Goal: Information Seeking & Learning: Compare options

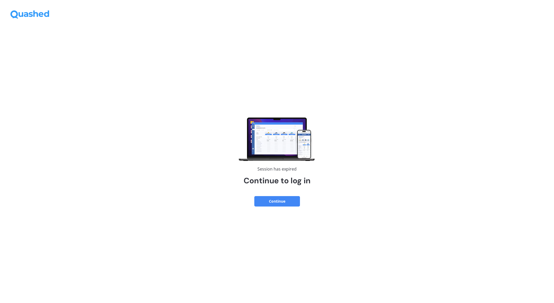
click at [280, 204] on button "Continue" at bounding box center [277, 201] width 46 height 10
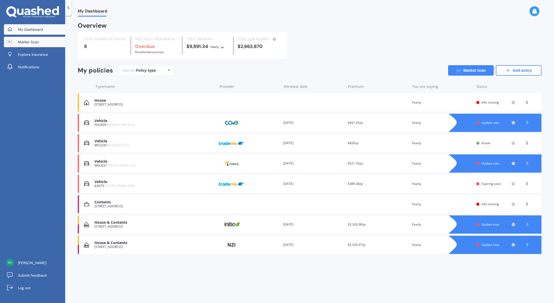
click at [23, 41] on span "Market Scan" at bounding box center [28, 41] width 21 height 5
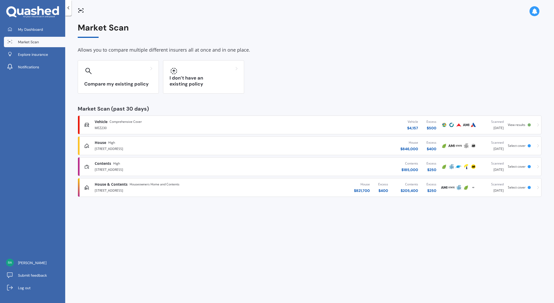
click at [147, 186] on span "Houseowners Home and Contents" at bounding box center [155, 184] width 50 height 5
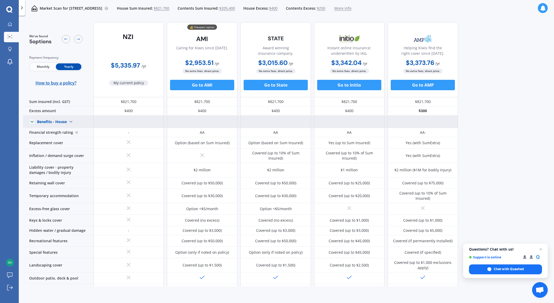
click at [68, 120] on img at bounding box center [71, 122] width 8 height 8
click at [65, 139] on span "Benefits - Contents" at bounding box center [57, 140] width 33 height 5
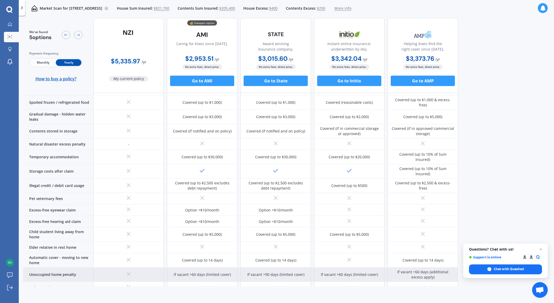
scroll to position [313, 0]
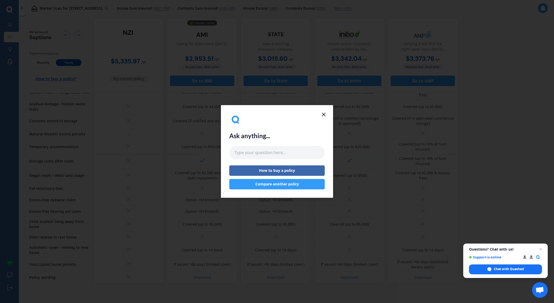
click at [325, 111] on icon at bounding box center [324, 114] width 6 height 6
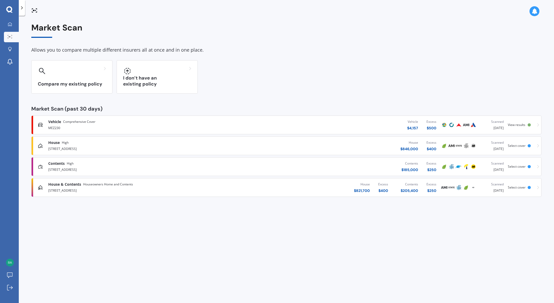
click at [87, 146] on div "1250A Alexandra Road, Waharoa 3474" at bounding box center [143, 148] width 191 height 6
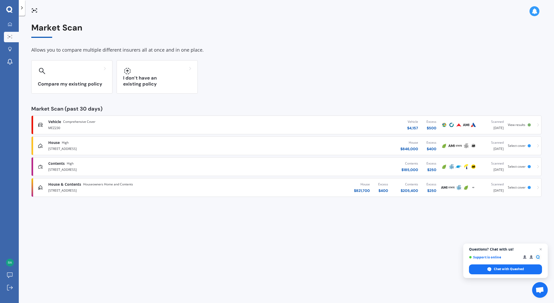
click at [63, 165] on span "Contents" at bounding box center [56, 163] width 16 height 5
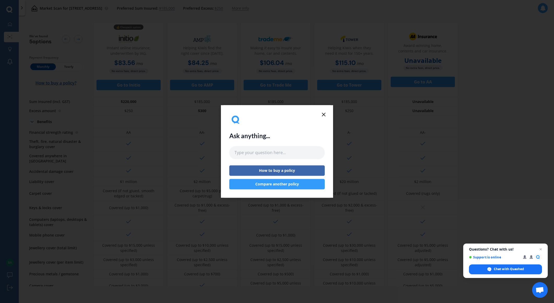
click at [326, 115] on icon at bounding box center [324, 114] width 6 height 6
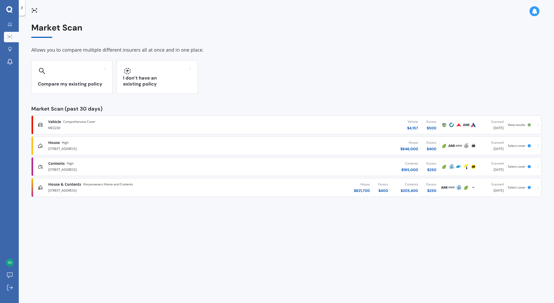
click at [326, 115] on div "Market Scan Allows you to compare multiple different insurers all at once and i…" at bounding box center [286, 110] width 511 height 174
click at [148, 186] on div "House & Contents Houseowners Home and Contents" at bounding box center [143, 184] width 191 height 5
